Goal: Task Accomplishment & Management: Manage account settings

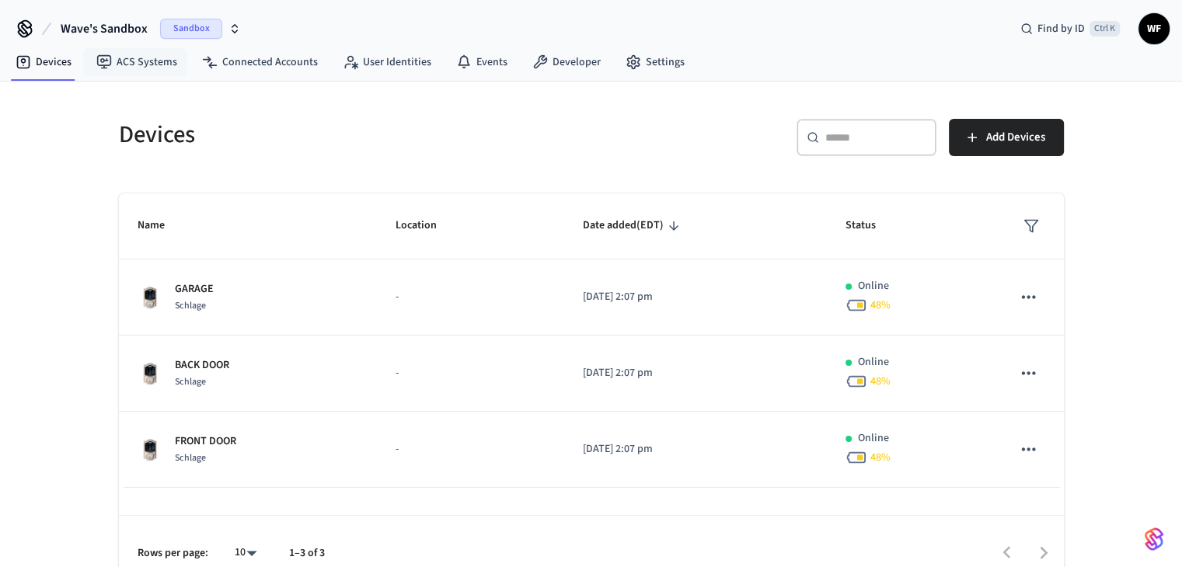
click at [130, 34] on span "Wave's Sandbox" at bounding box center [104, 28] width 87 height 19
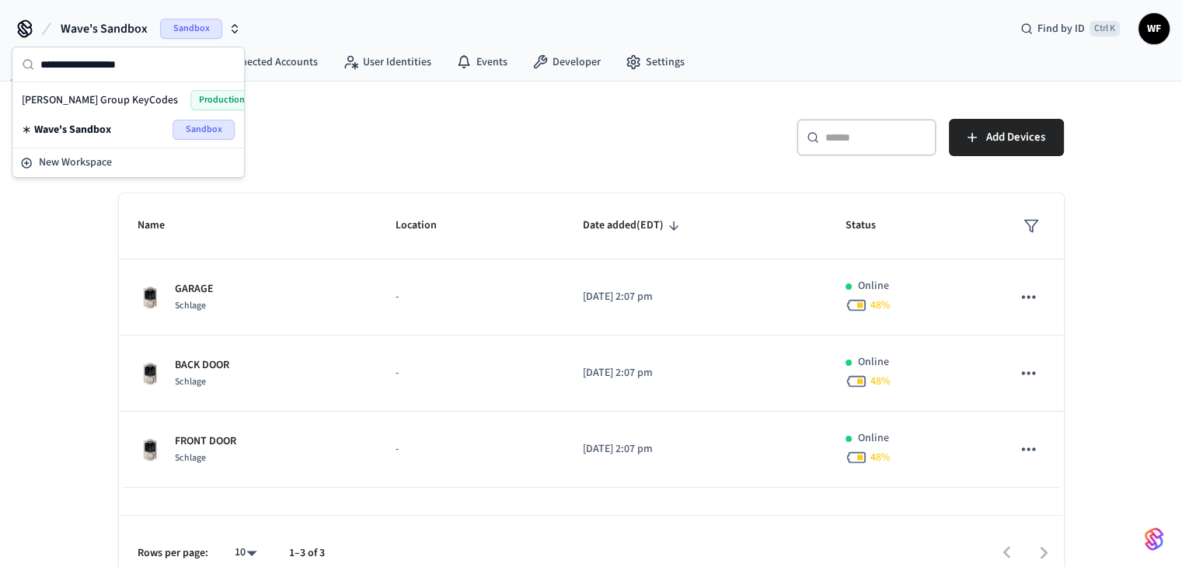
click at [112, 103] on span "[PERSON_NAME] Group KeyCodes" at bounding box center [100, 100] width 156 height 16
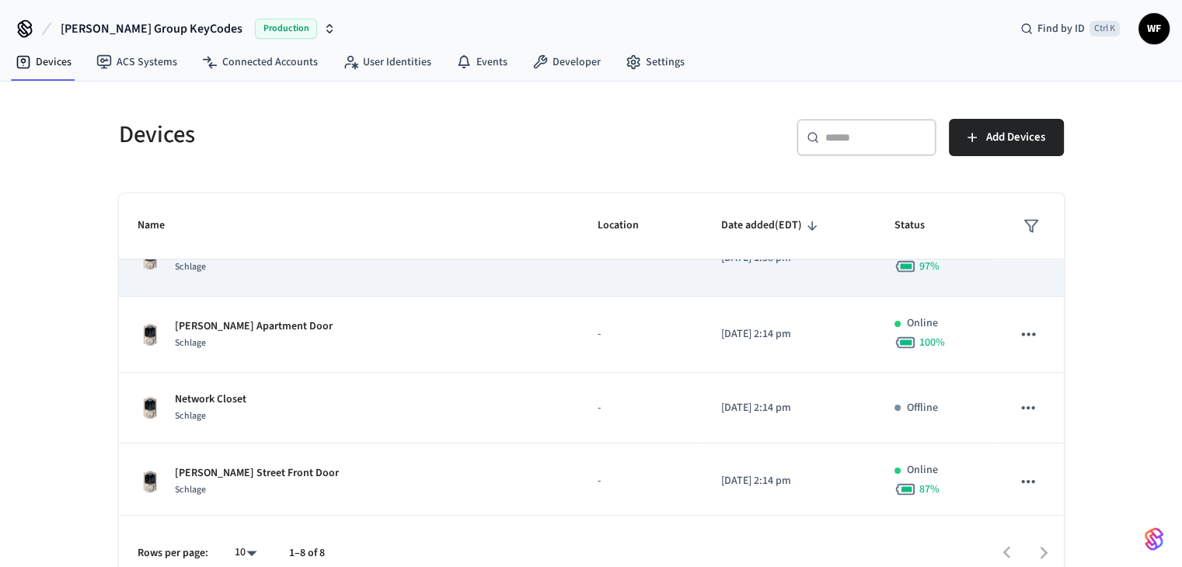
scroll to position [155, 0]
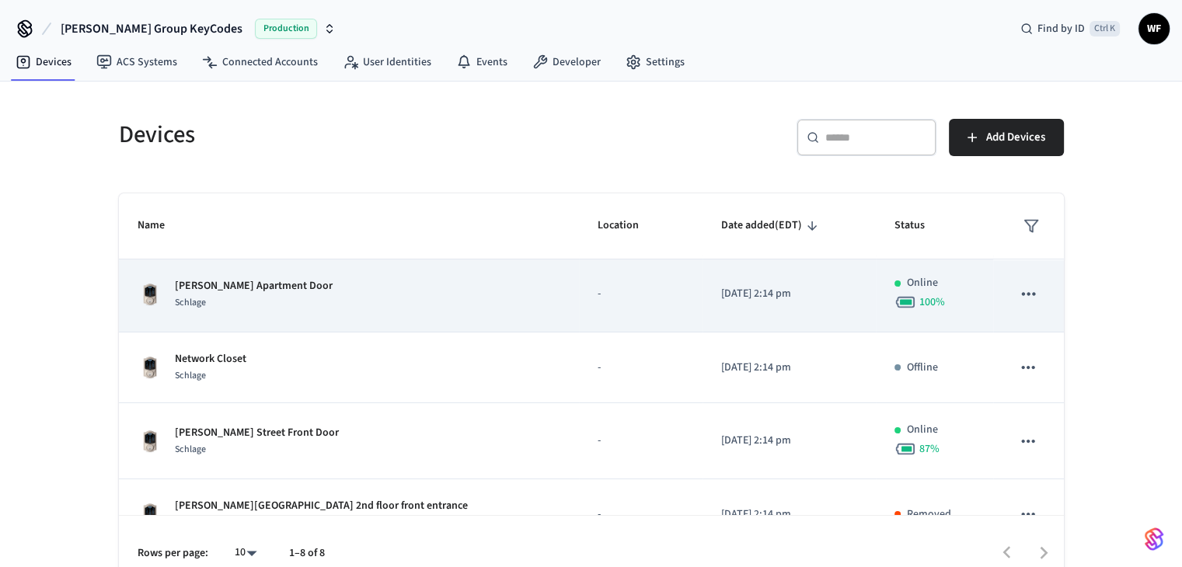
click at [339, 306] on div "[PERSON_NAME] Apartment Door Schlage" at bounding box center [349, 294] width 423 height 33
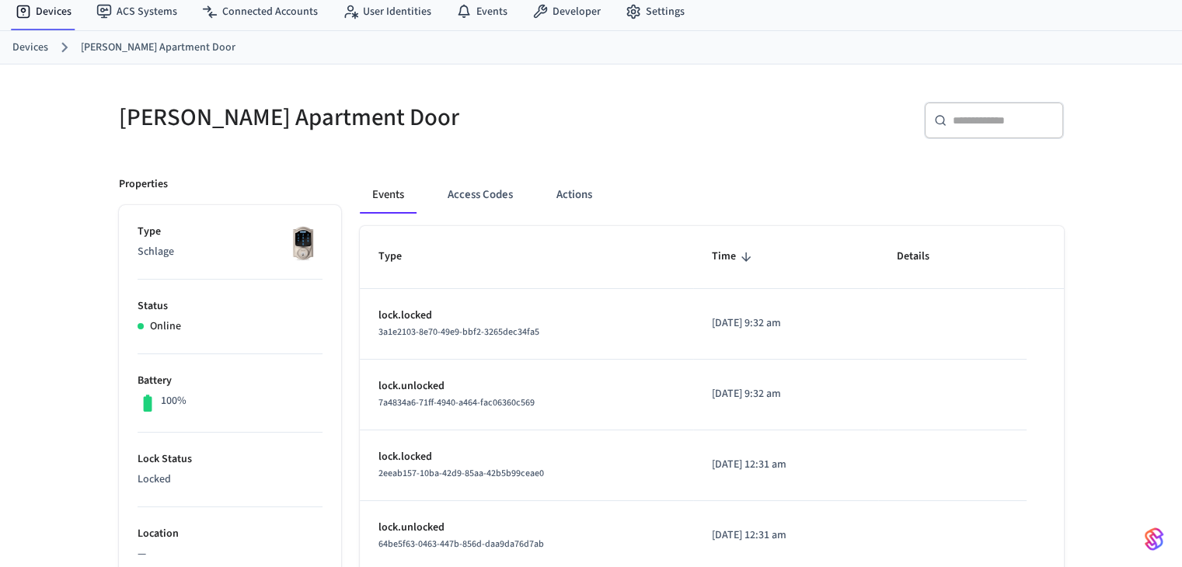
scroll to position [78, 0]
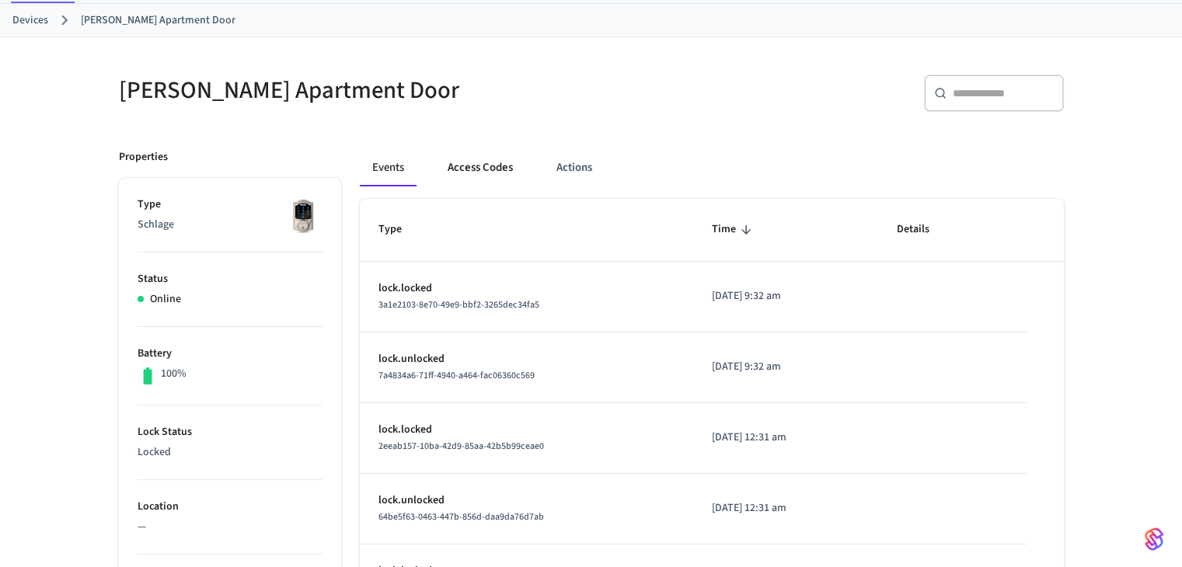
click at [469, 165] on button "Access Codes" at bounding box center [480, 167] width 90 height 37
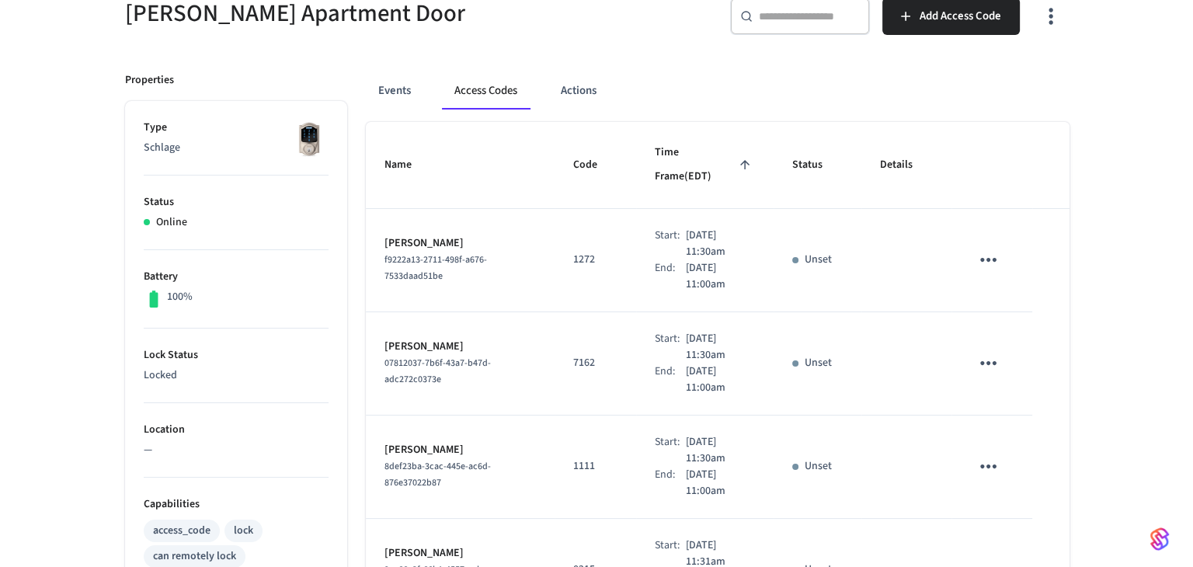
scroll to position [155, 0]
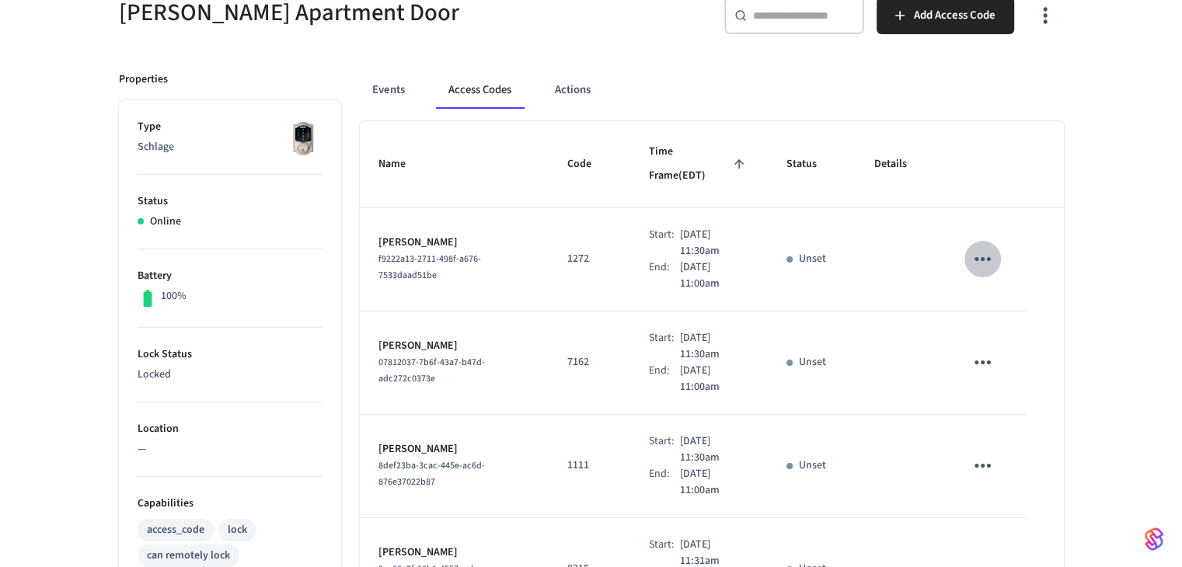
click at [989, 257] on icon "sticky table" at bounding box center [982, 259] width 16 height 4
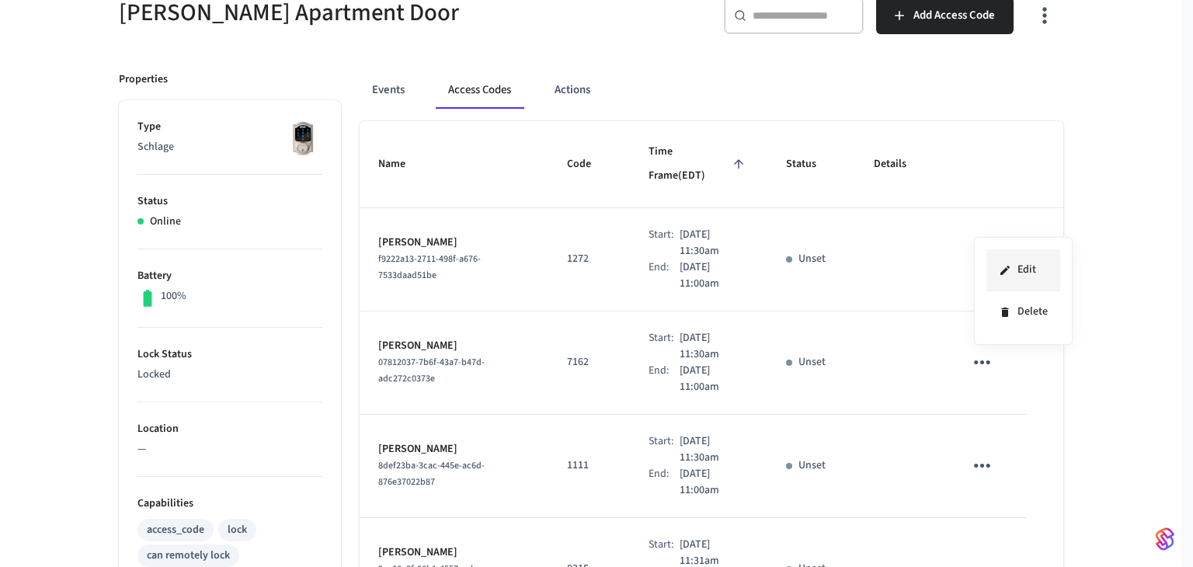
click at [1006, 264] on icon at bounding box center [1005, 270] width 12 height 12
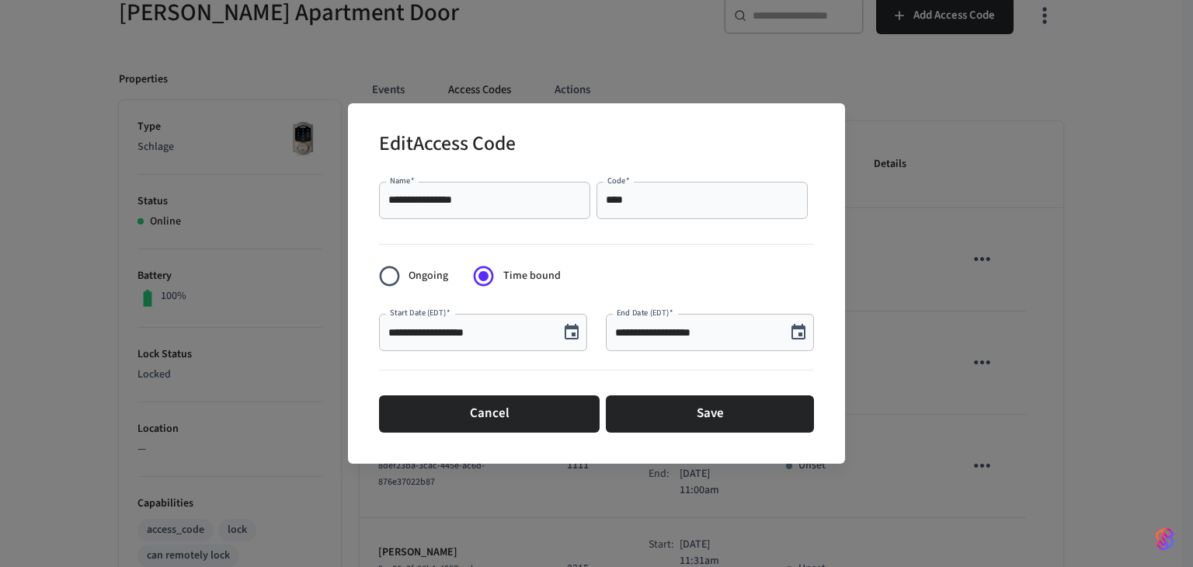
click at [578, 336] on icon "Choose date, selected date is Sep 15, 2025" at bounding box center [572, 332] width 14 height 16
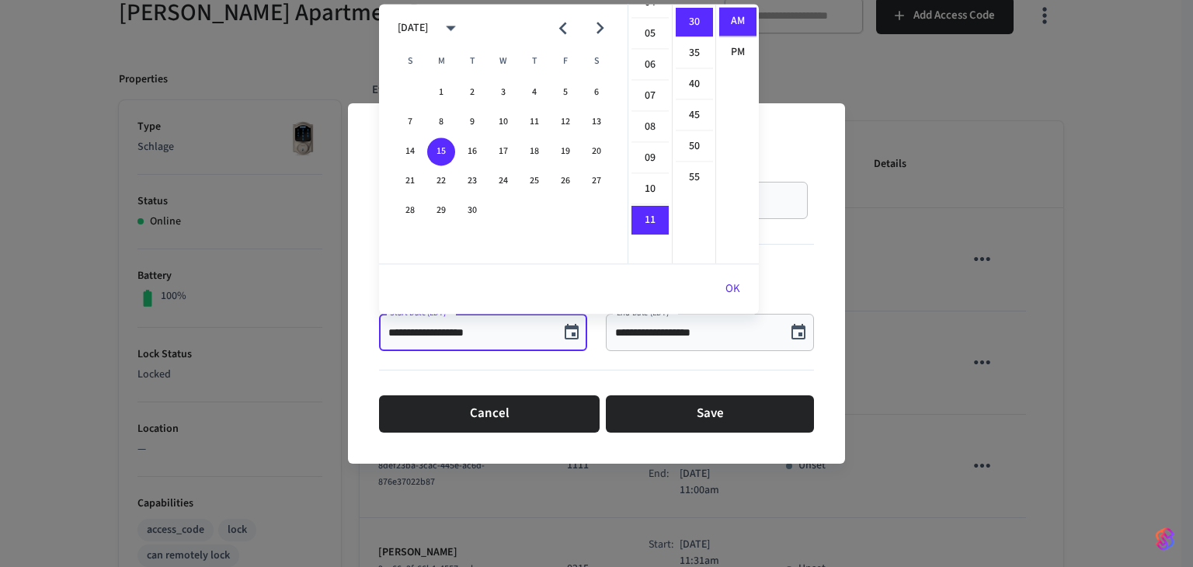
scroll to position [104, 0]
click at [657, 198] on li "09" at bounding box center [650, 198] width 37 height 30
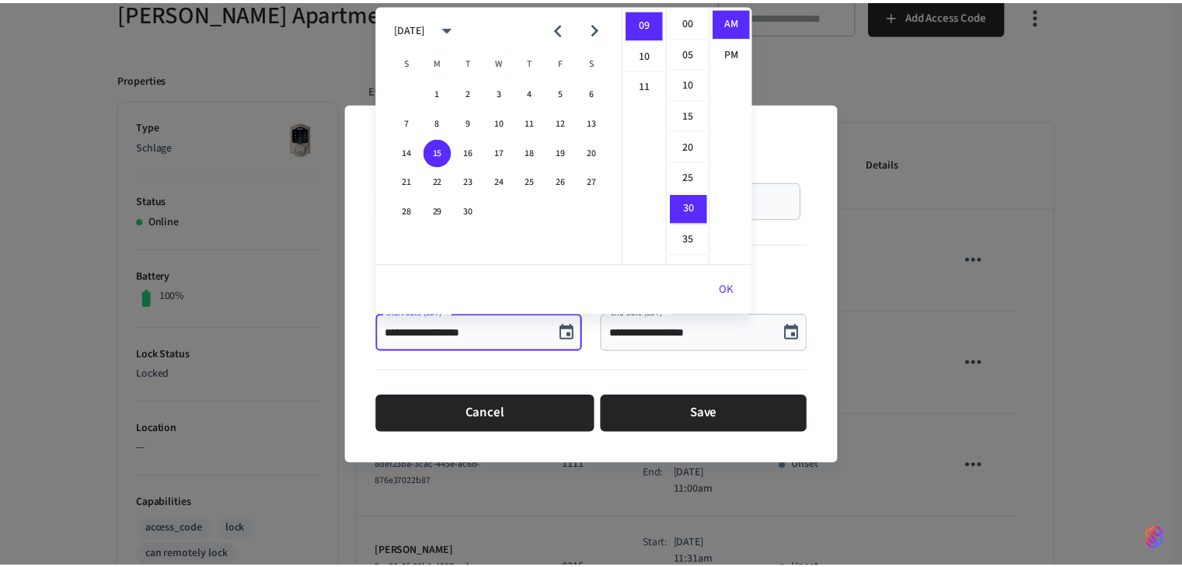
scroll to position [0, 0]
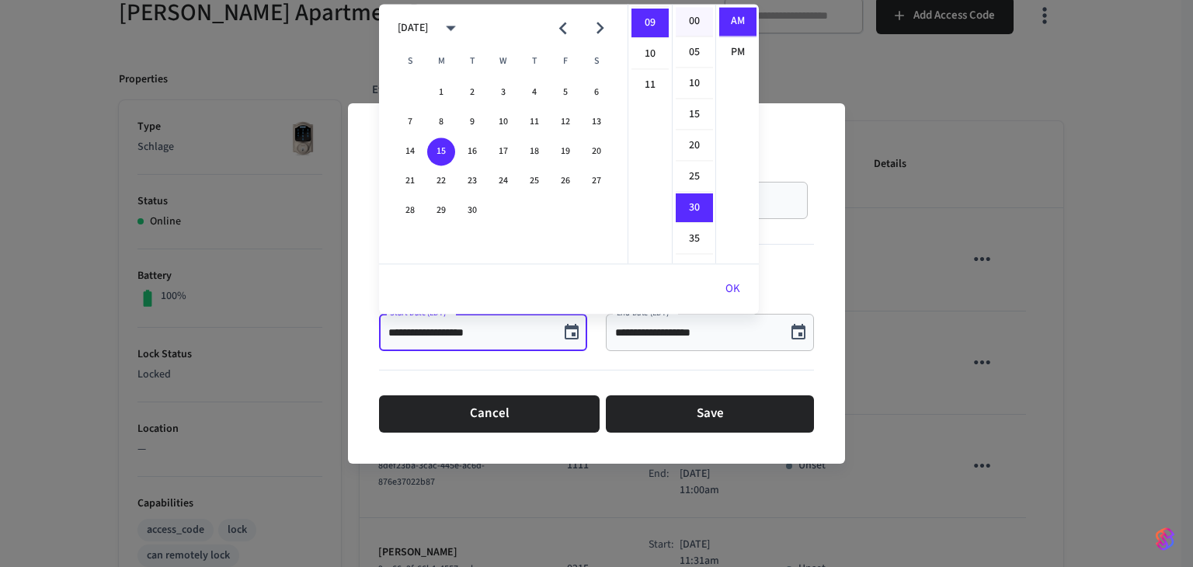
click at [700, 30] on li "00" at bounding box center [694, 22] width 37 height 30
type input "**********"
click at [730, 297] on button "OK" at bounding box center [733, 288] width 52 height 37
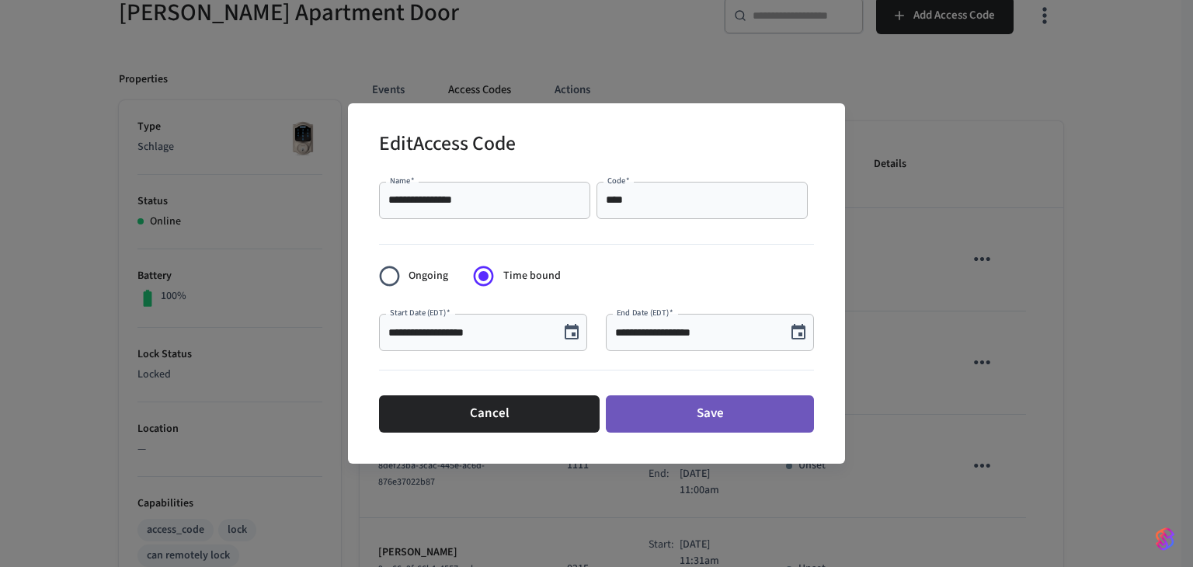
click at [705, 414] on button "Save" at bounding box center [710, 413] width 208 height 37
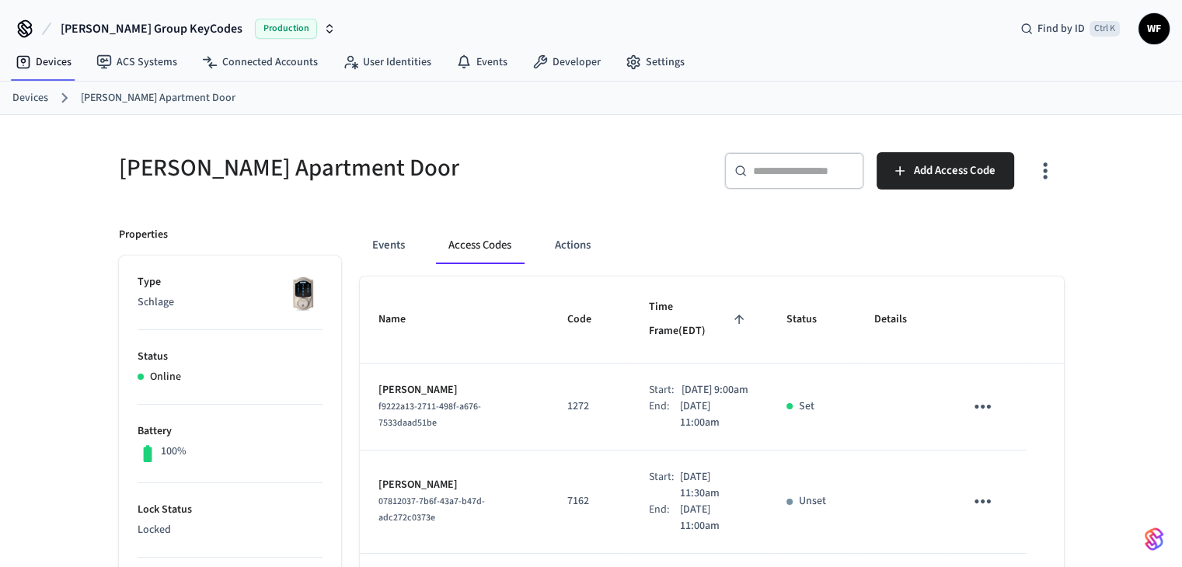
click at [1162, 37] on span "WF" at bounding box center [1154, 29] width 28 height 28
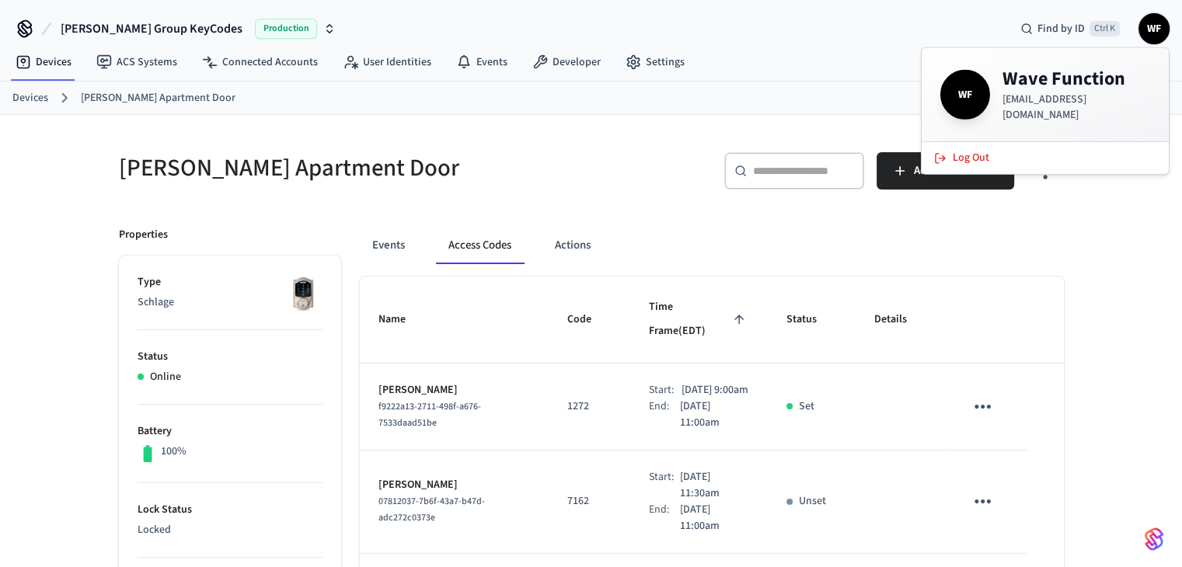
click at [30, 23] on icon at bounding box center [25, 27] width 12 height 12
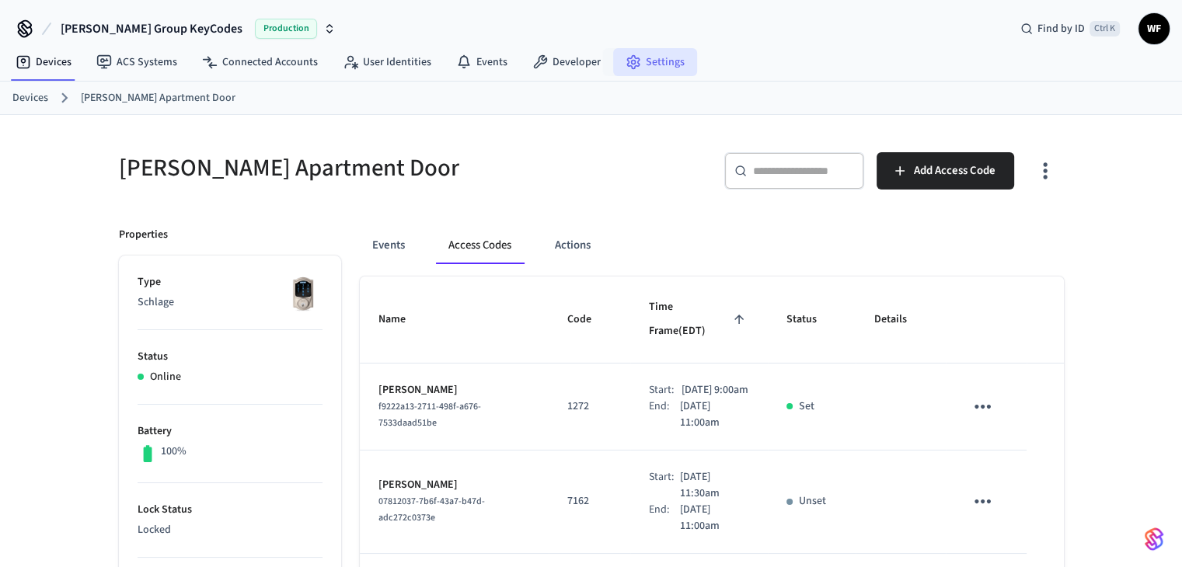
click at [635, 57] on link "Settings" at bounding box center [655, 62] width 84 height 28
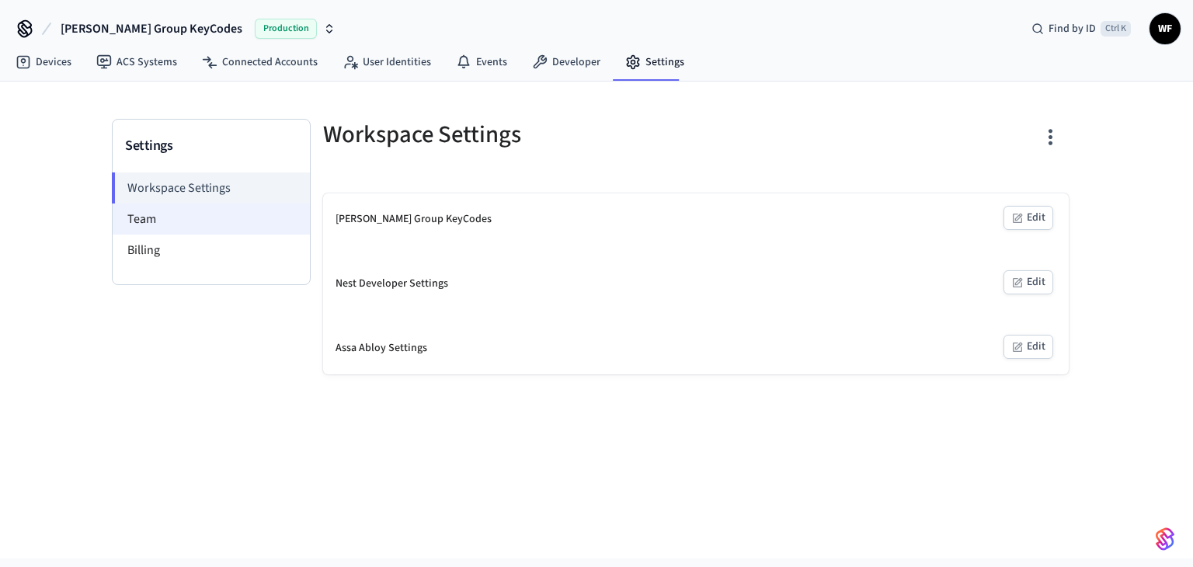
click at [239, 231] on li "Team" at bounding box center [211, 219] width 197 height 31
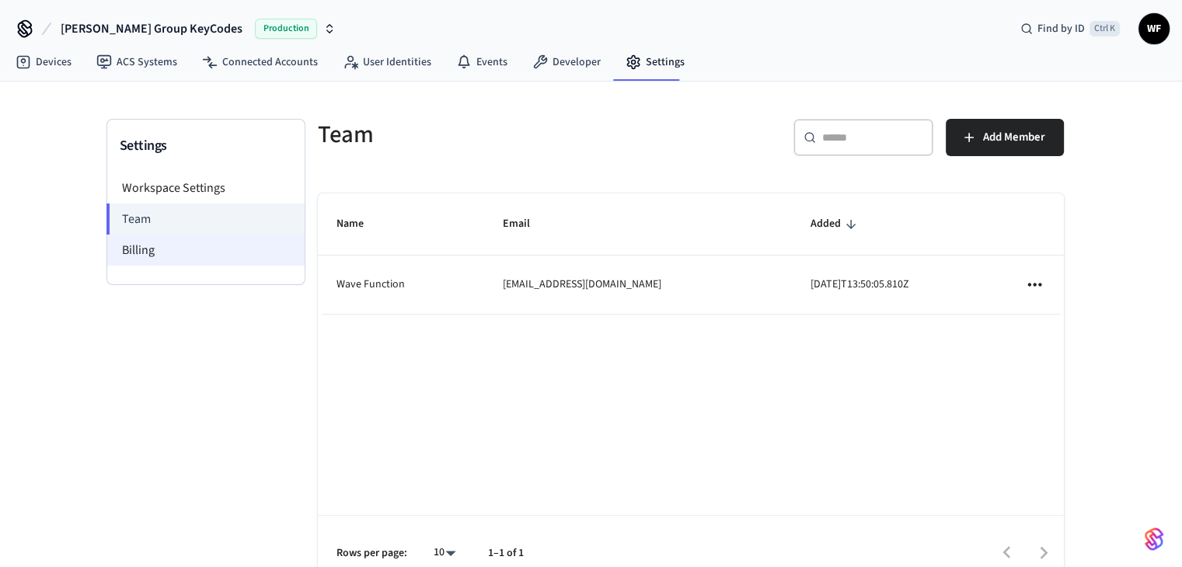
click at [226, 253] on li "Billing" at bounding box center [205, 250] width 197 height 31
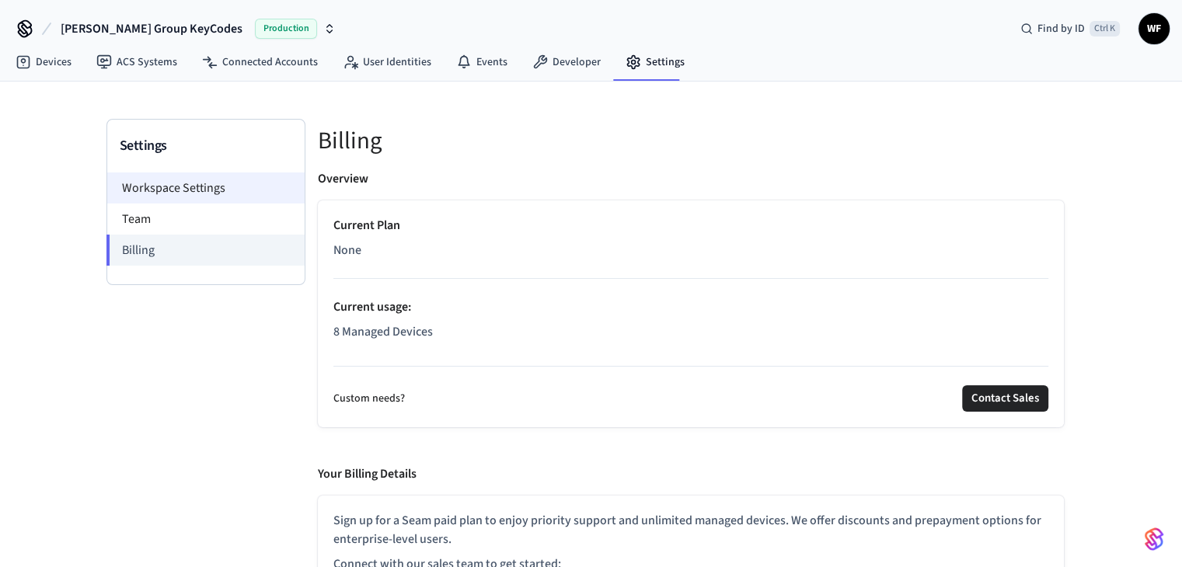
click at [228, 193] on li "Workspace Settings" at bounding box center [205, 187] width 197 height 31
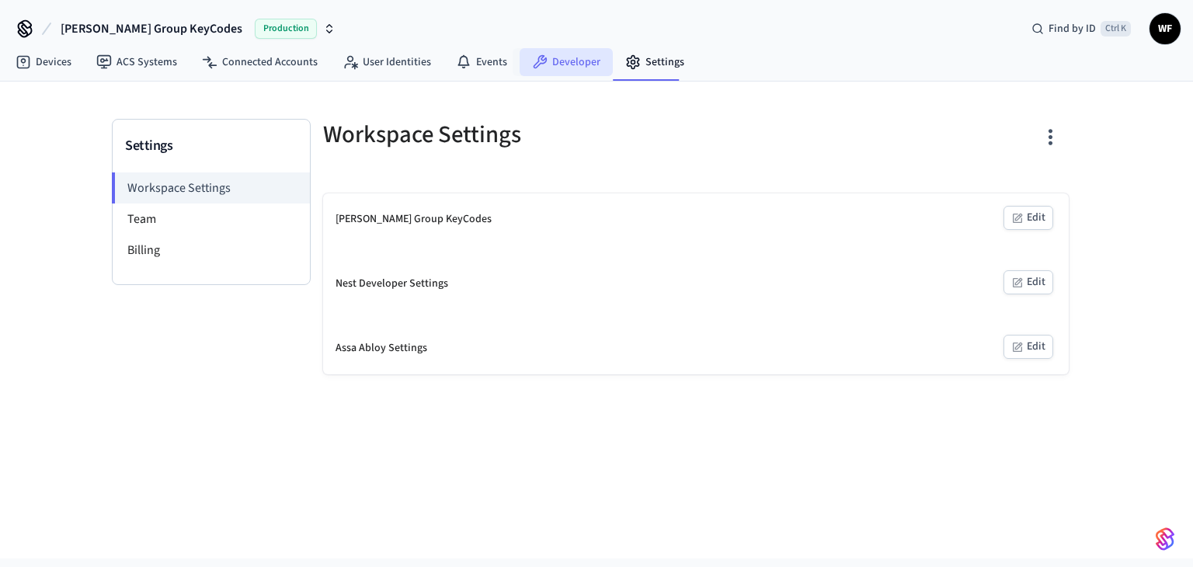
click at [587, 52] on link "Developer" at bounding box center [566, 62] width 93 height 28
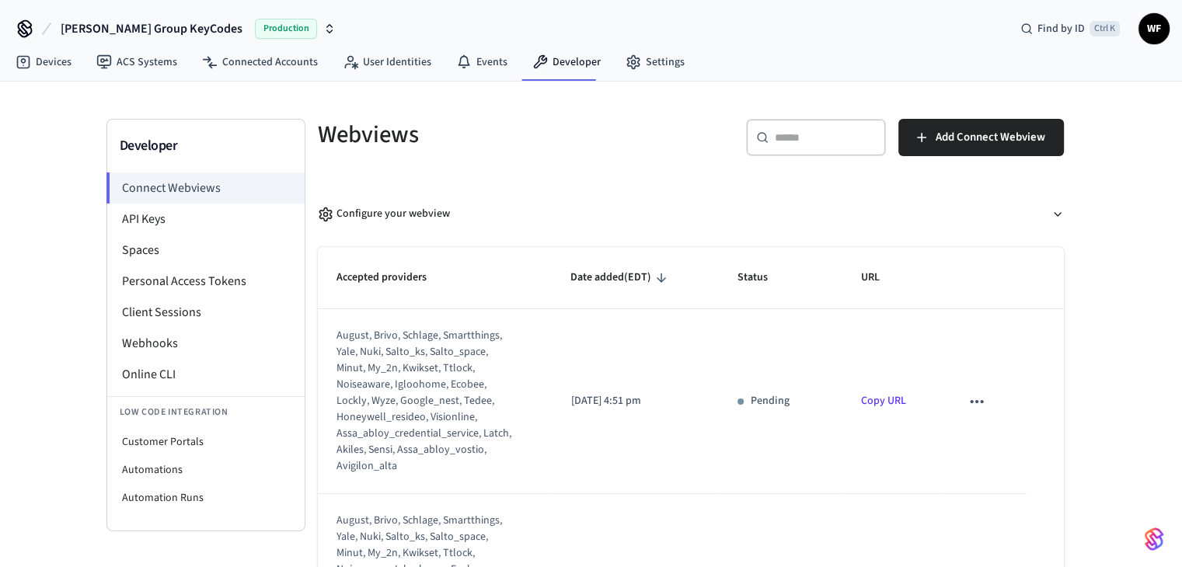
click at [1150, 26] on span "WF" at bounding box center [1154, 29] width 28 height 28
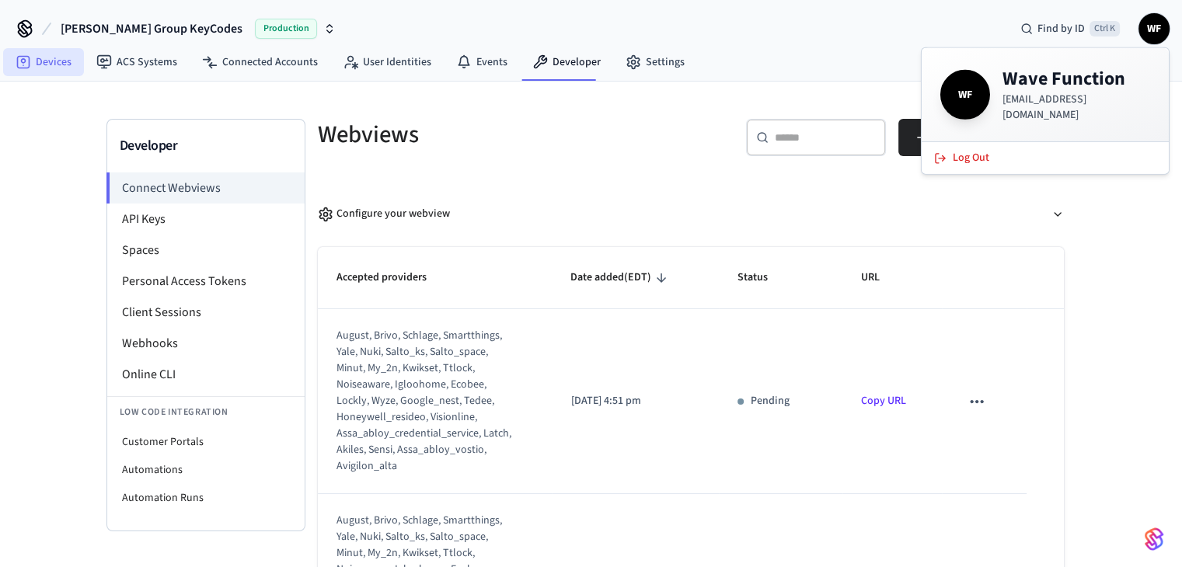
click at [65, 63] on link "Devices" at bounding box center [43, 62] width 81 height 28
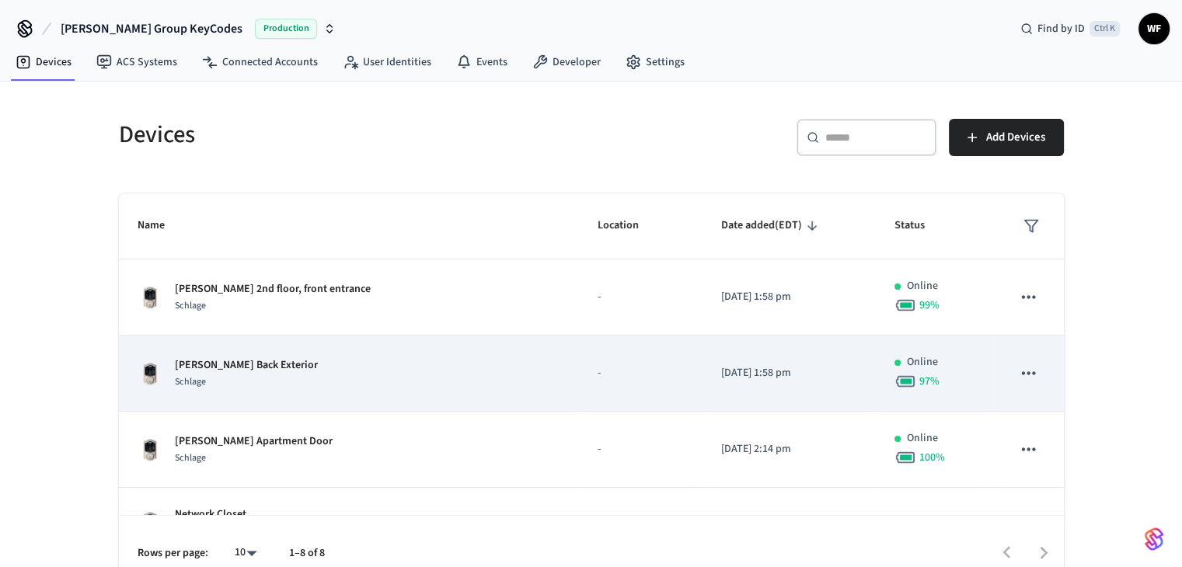
scroll to position [155, 0]
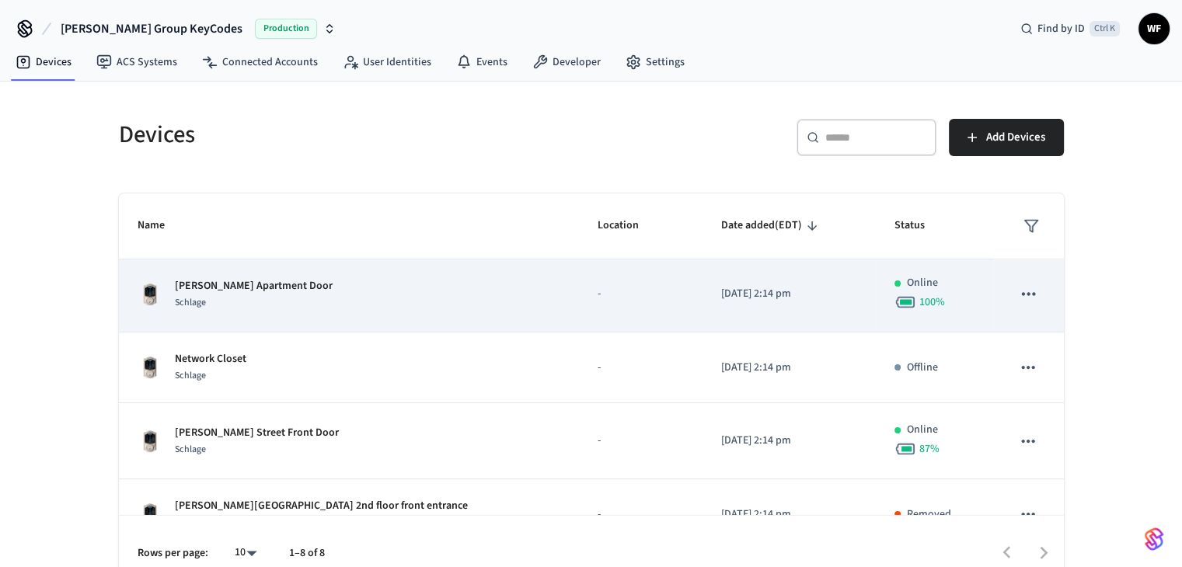
click at [376, 317] on td "Henry's Apartment Door Schlage" at bounding box center [349, 294] width 460 height 76
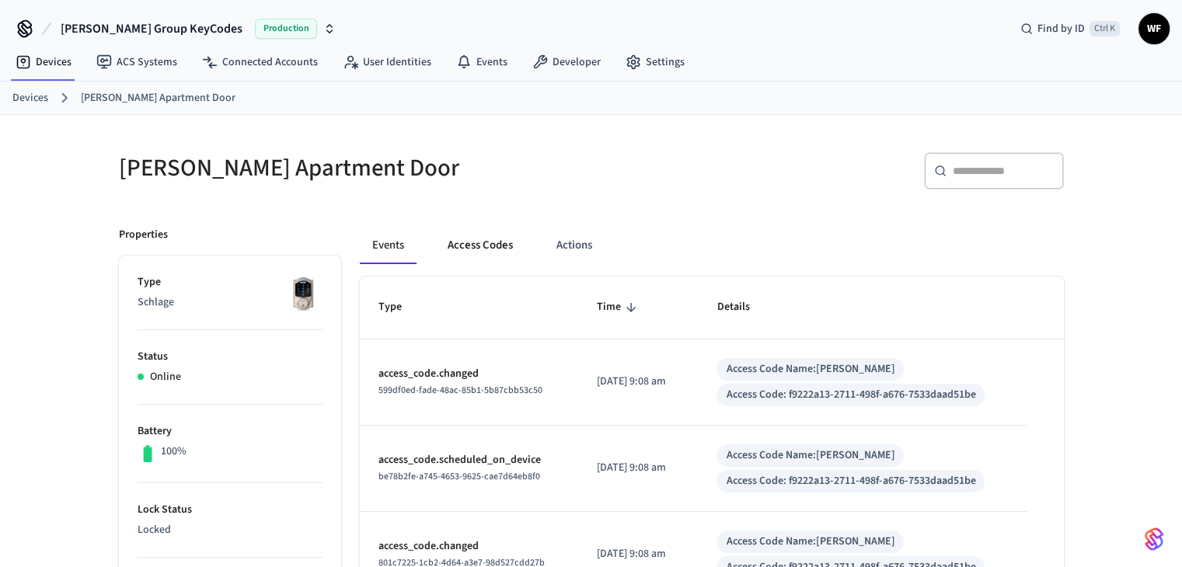
click at [484, 245] on button "Access Codes" at bounding box center [480, 245] width 90 height 37
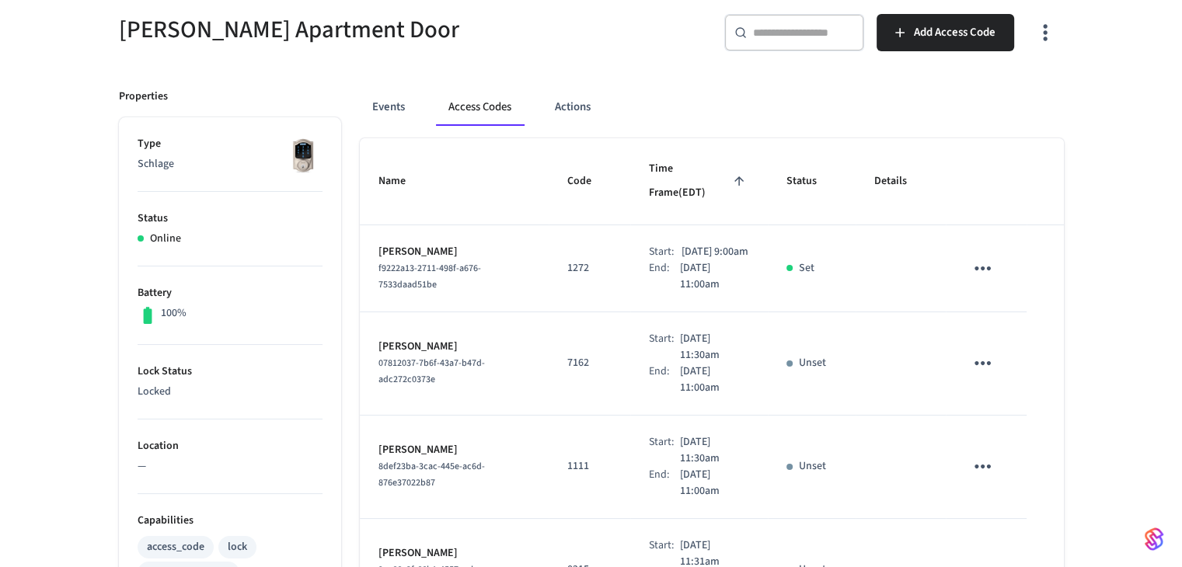
scroll to position [155, 0]
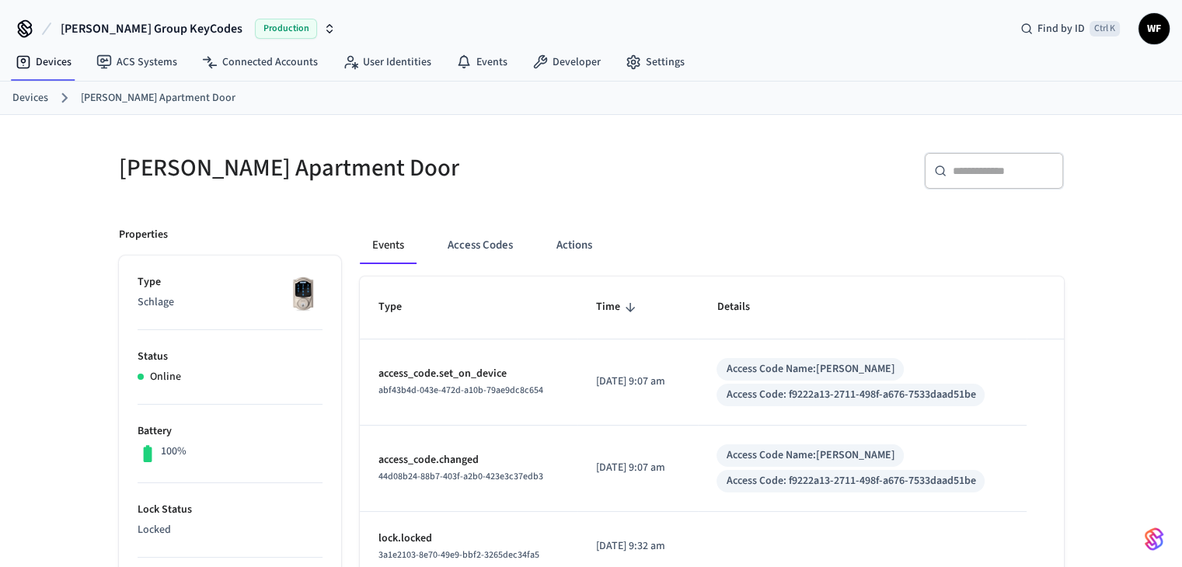
click at [34, 103] on link "Devices" at bounding box center [30, 98] width 36 height 16
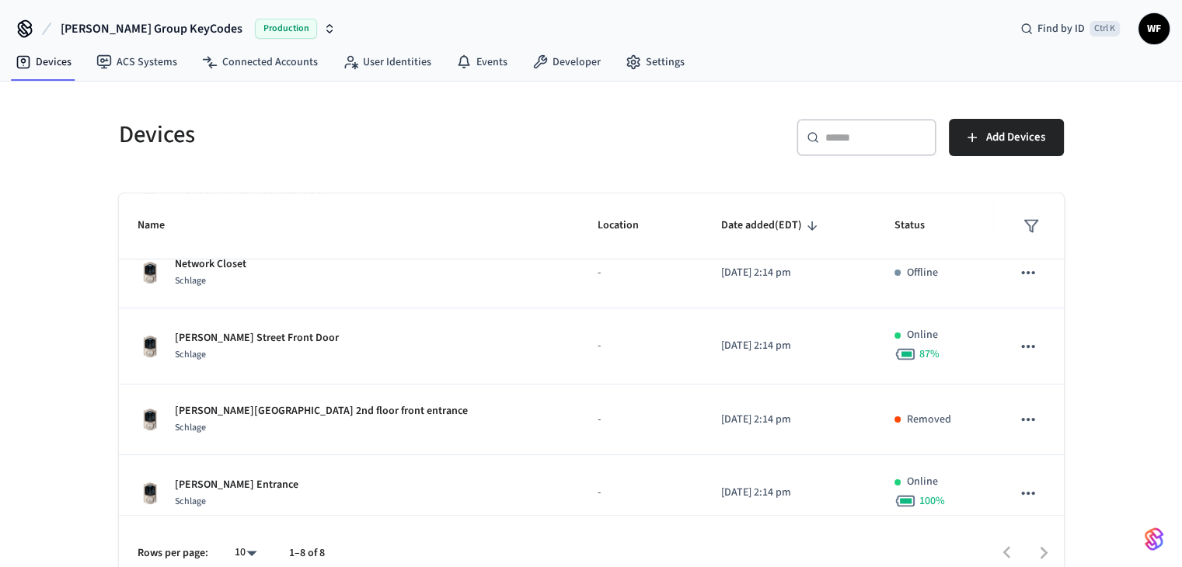
scroll to position [341, 0]
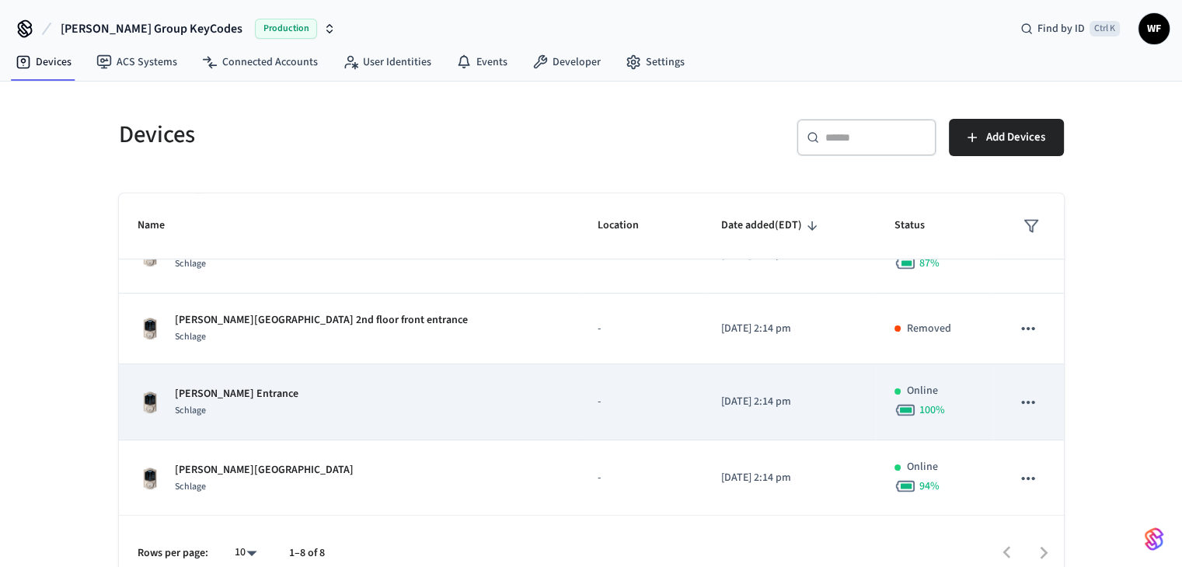
click at [425, 409] on div "[PERSON_NAME] Entrance Schlage" at bounding box center [349, 402] width 423 height 33
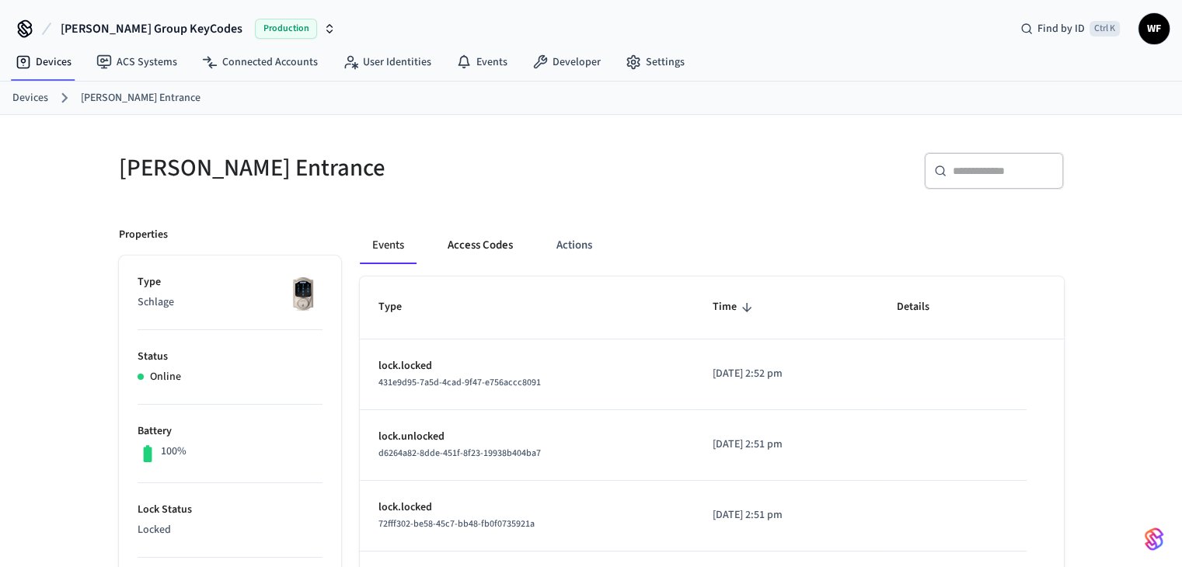
click at [469, 246] on button "Access Codes" at bounding box center [480, 245] width 90 height 37
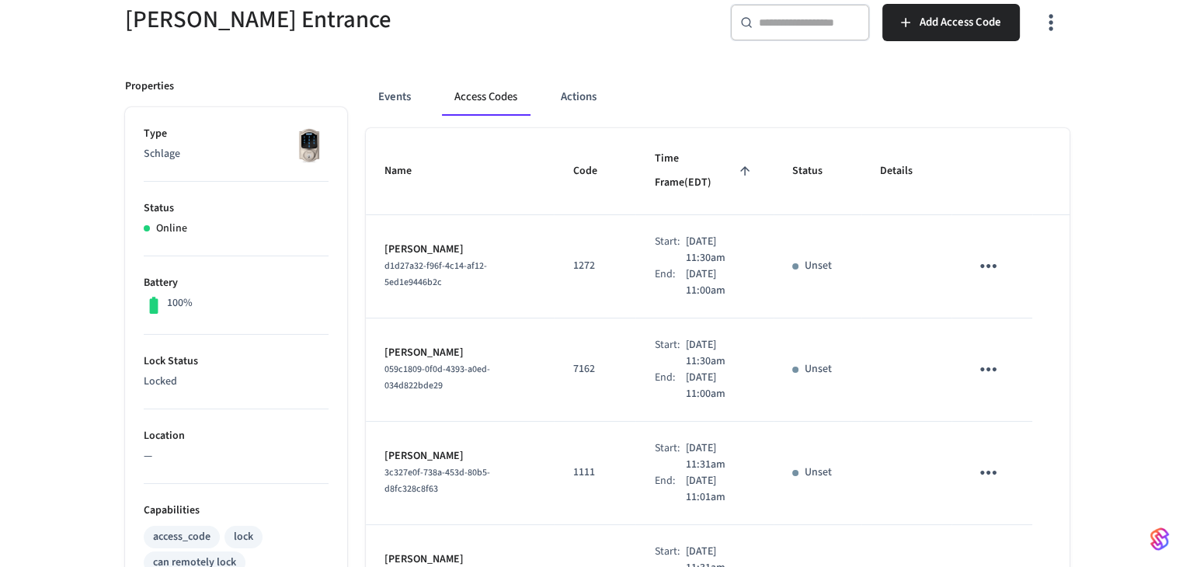
scroll to position [155, 0]
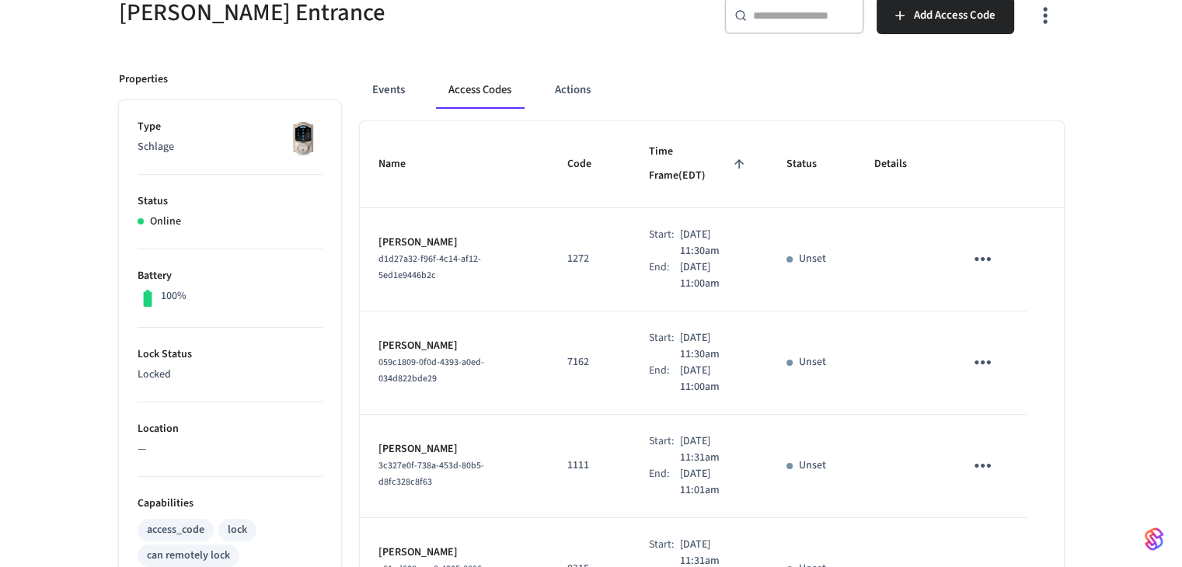
click at [984, 247] on icon "sticky table" at bounding box center [982, 259] width 24 height 24
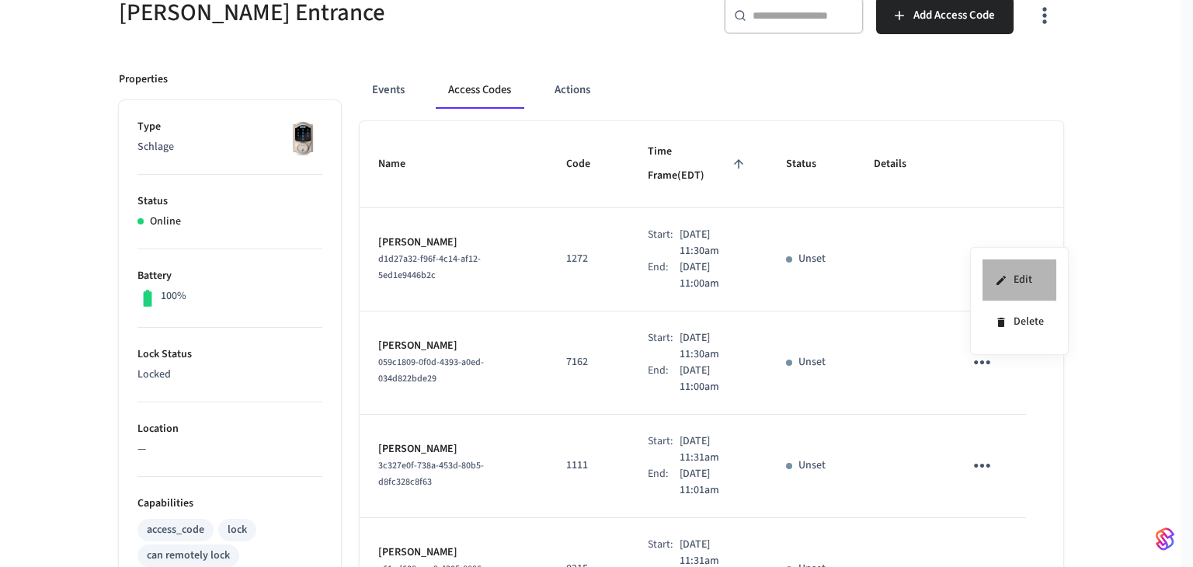
click at [1028, 277] on li "Edit" at bounding box center [1020, 281] width 74 height 42
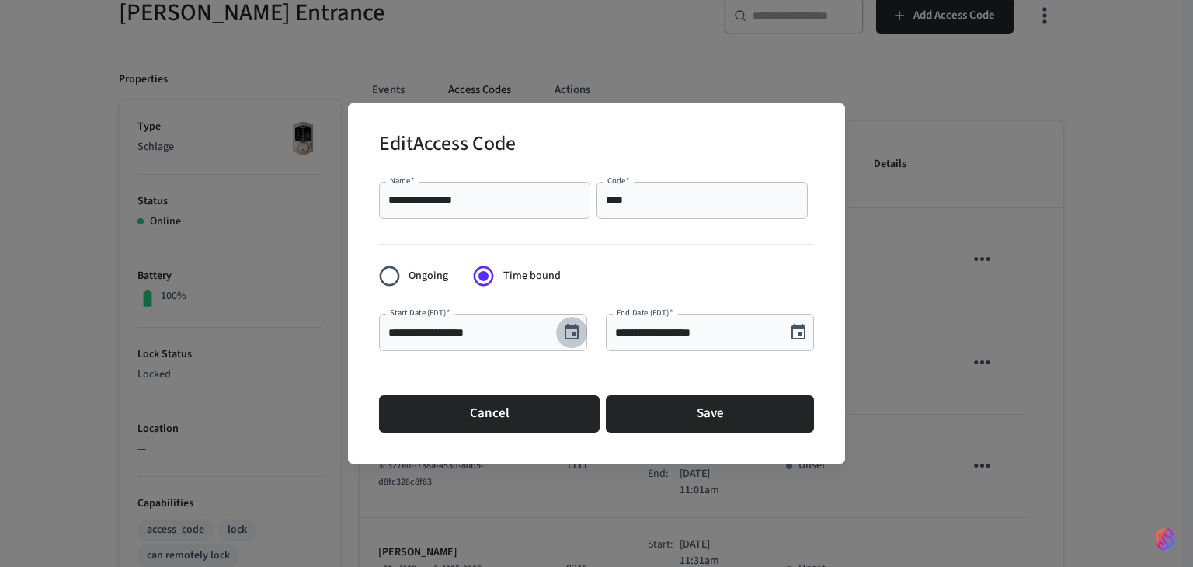
click at [577, 342] on button "Choose date, selected date is Sep 15, 2025" at bounding box center [571, 332] width 31 height 31
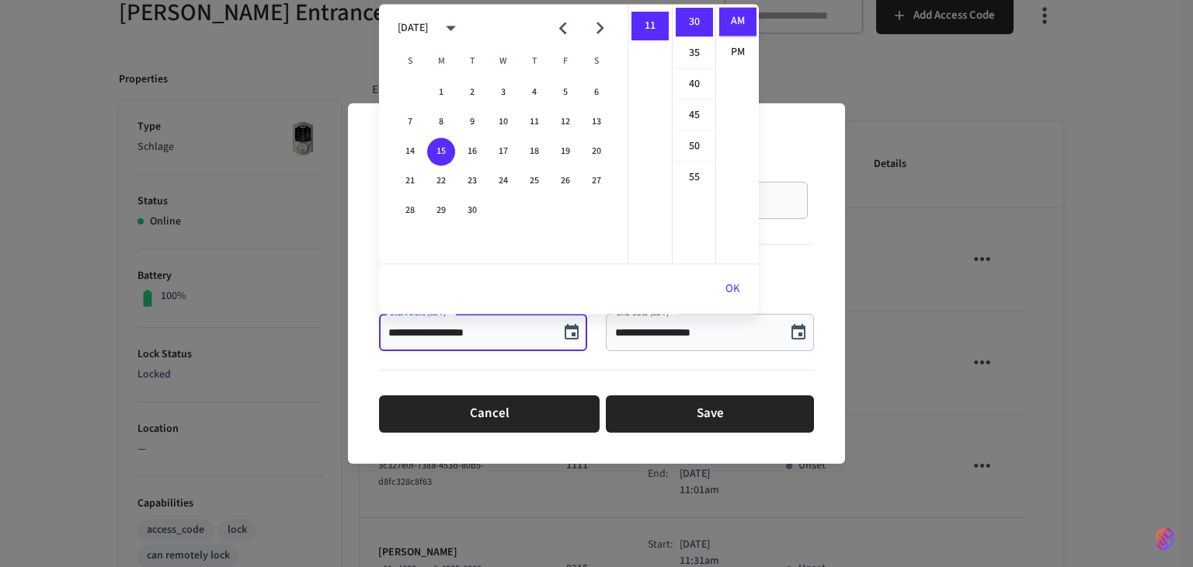
scroll to position [0, 0]
click at [650, 147] on li "09" at bounding box center [650, 146] width 37 height 30
click at [691, 21] on li "00" at bounding box center [694, 22] width 37 height 30
type input "**********"
click at [740, 280] on button "OK" at bounding box center [733, 288] width 52 height 37
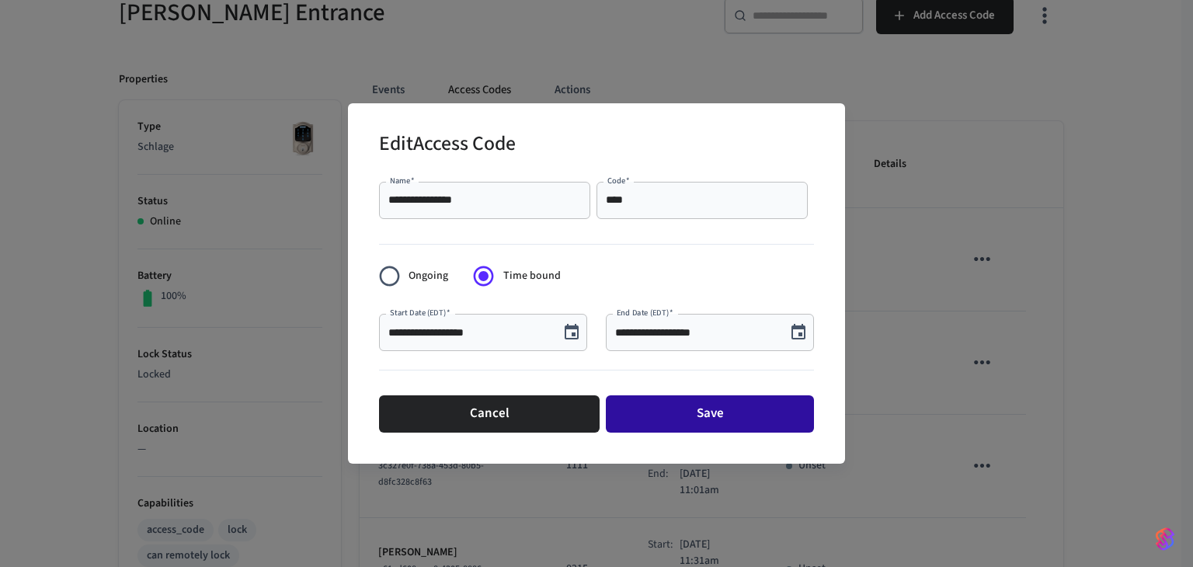
click at [697, 420] on button "Save" at bounding box center [710, 413] width 208 height 37
